Goal: Find specific page/section: Find specific page/section

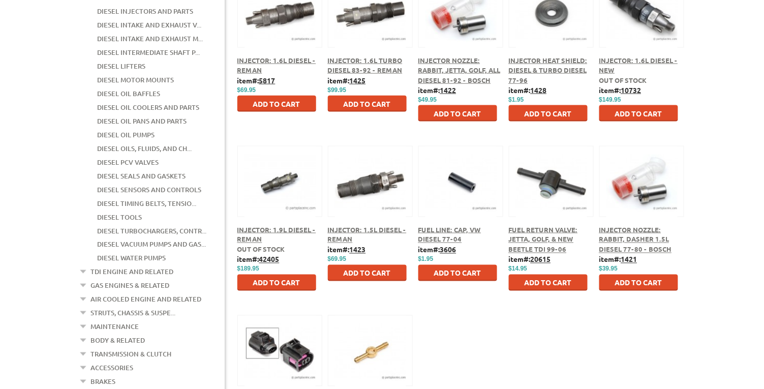
scroll to position [328, 0]
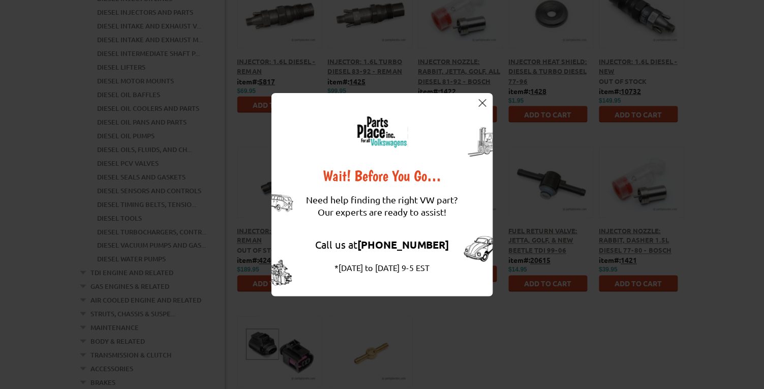
click at [481, 98] on button at bounding box center [483, 103] width 10 height 10
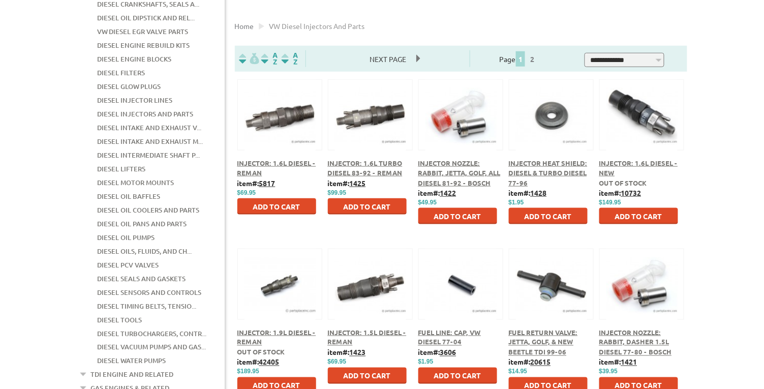
scroll to position [284, 0]
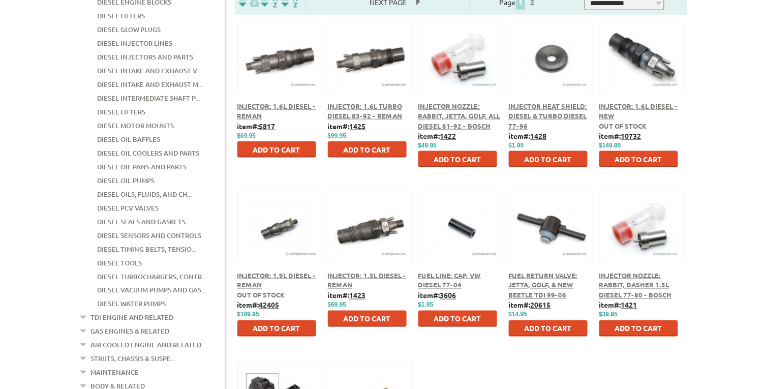
click at [279, 260] on img at bounding box center [280, 227] width 71 height 71
click at [267, 273] on span "Injector: 1.9L Diesel - Reman" at bounding box center [276, 280] width 79 height 19
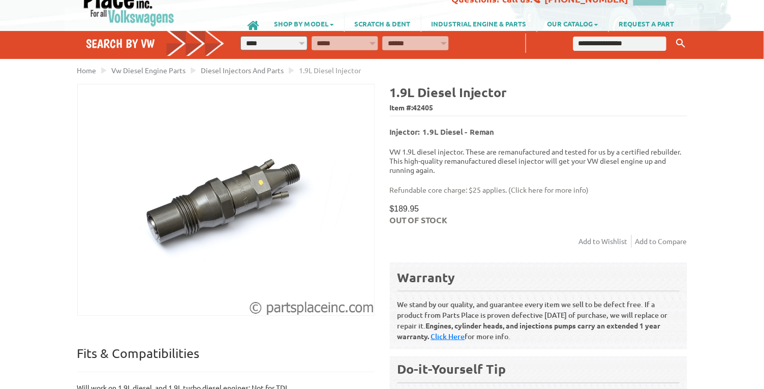
scroll to position [45, 0]
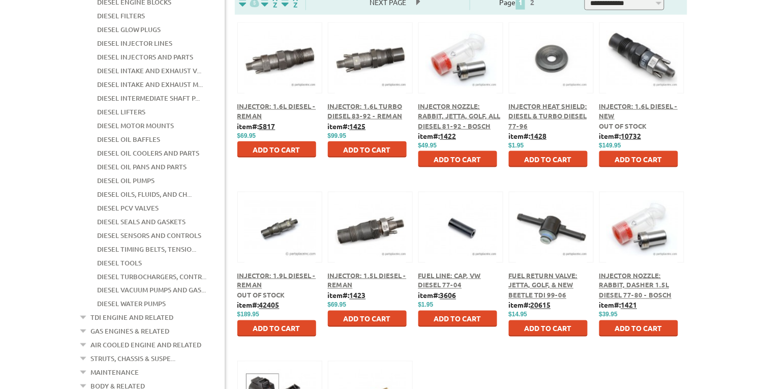
scroll to position [284, 0]
